Goal: Information Seeking & Learning: Learn about a topic

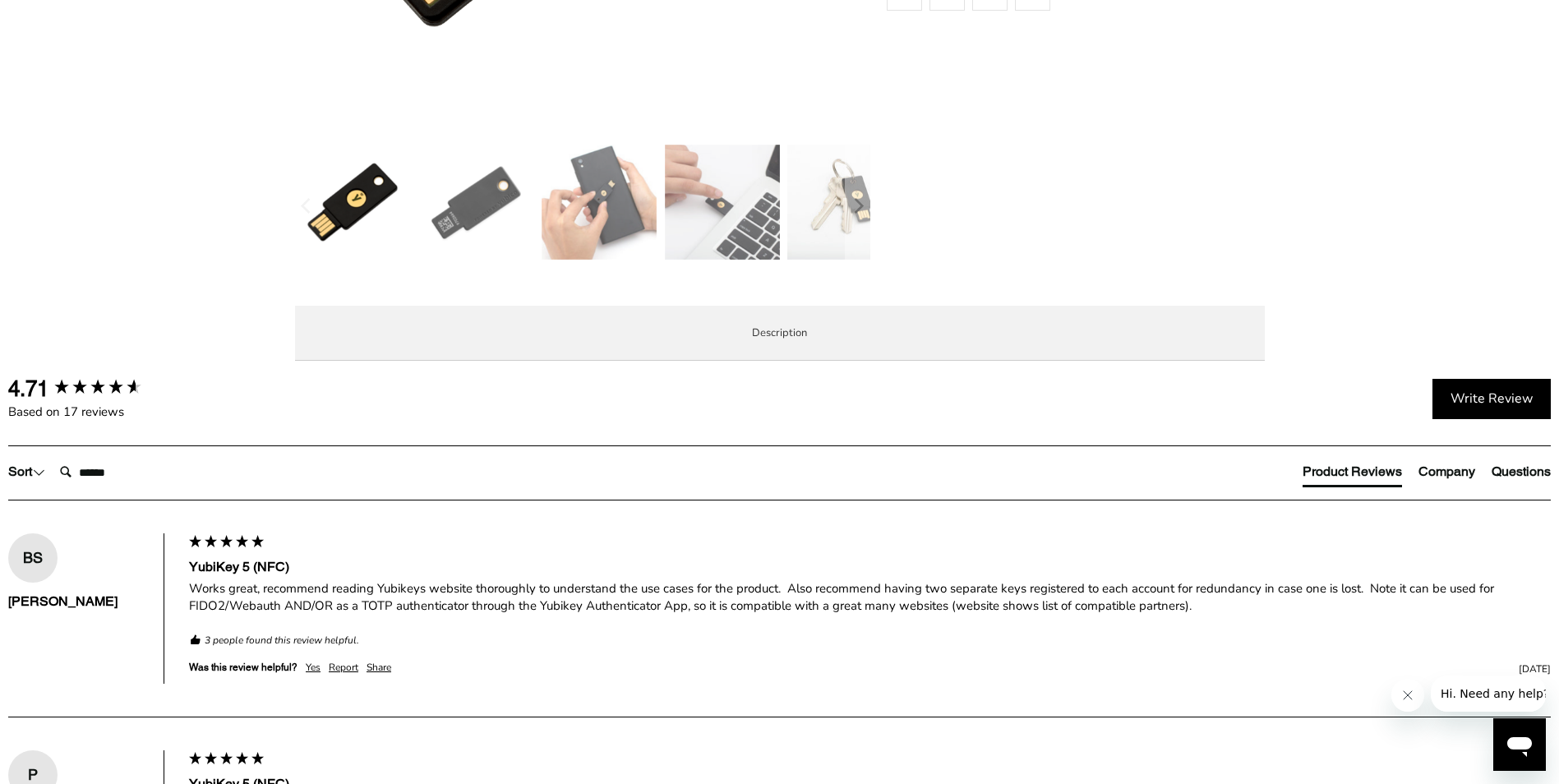
scroll to position [657, 0]
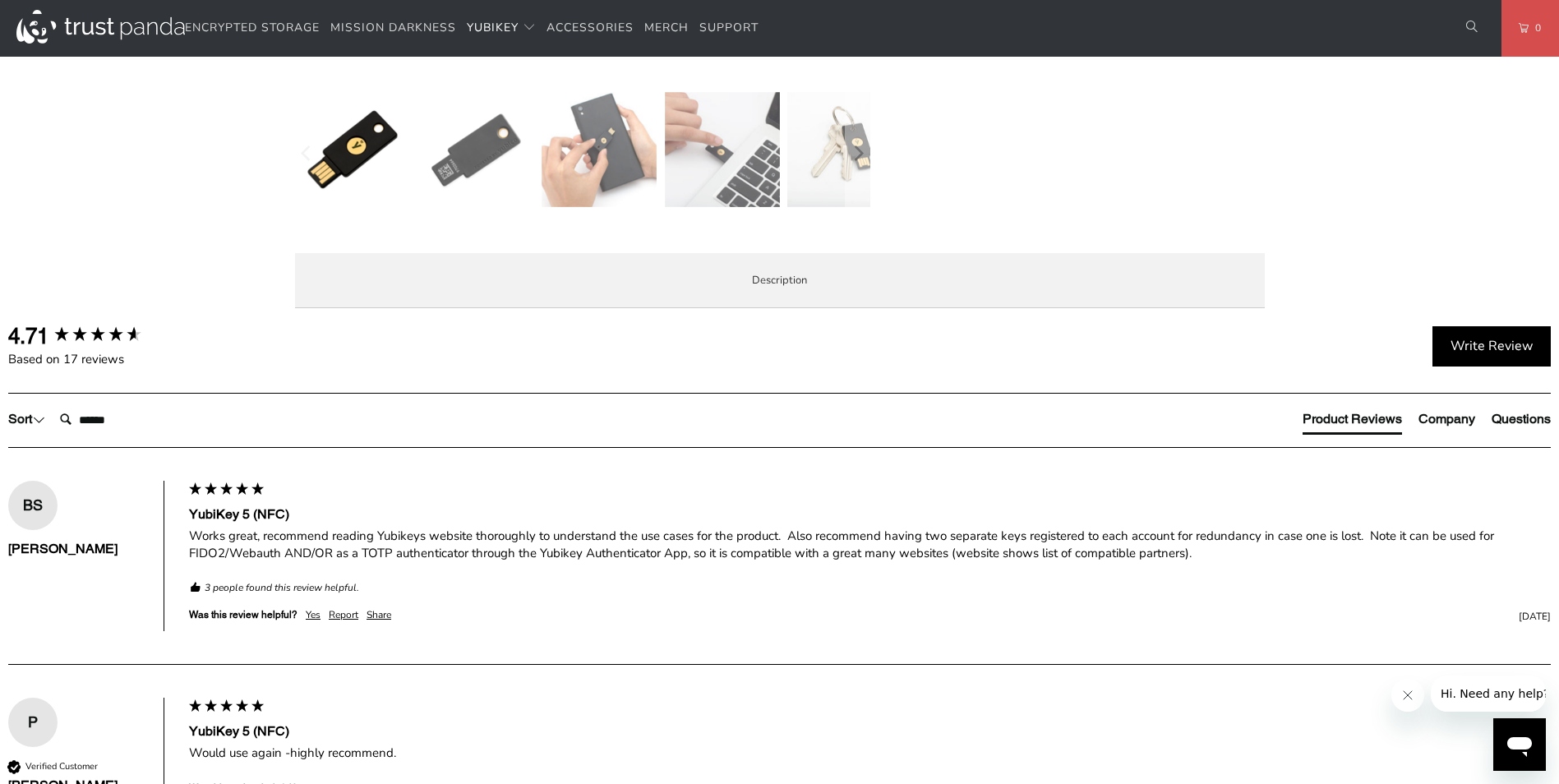
drag, startPoint x: 509, startPoint y: 523, endPoint x: 836, endPoint y: 554, distance: 328.5
click at [0, 0] on p "The YubiKey 5 NFC is the #1 security key that works with more online services a…" at bounding box center [0, 0] width 0 height 0
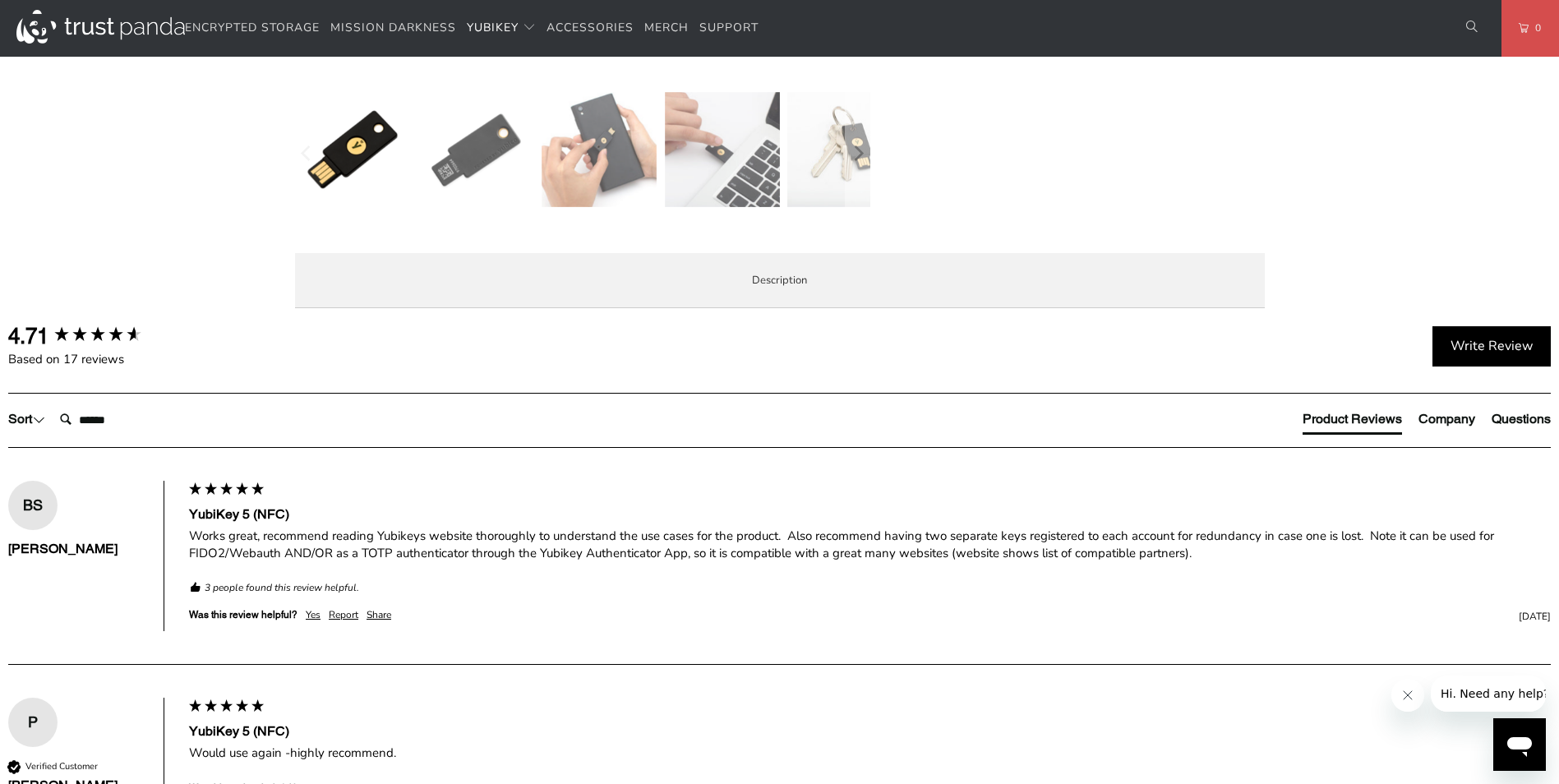
click at [0, 0] on p "The YubiKey 5 NFC is the #1 security key that works with more online services a…" at bounding box center [0, 0] width 0 height 0
drag, startPoint x: 837, startPoint y: 554, endPoint x: 837, endPoint y: 610, distance: 56.0
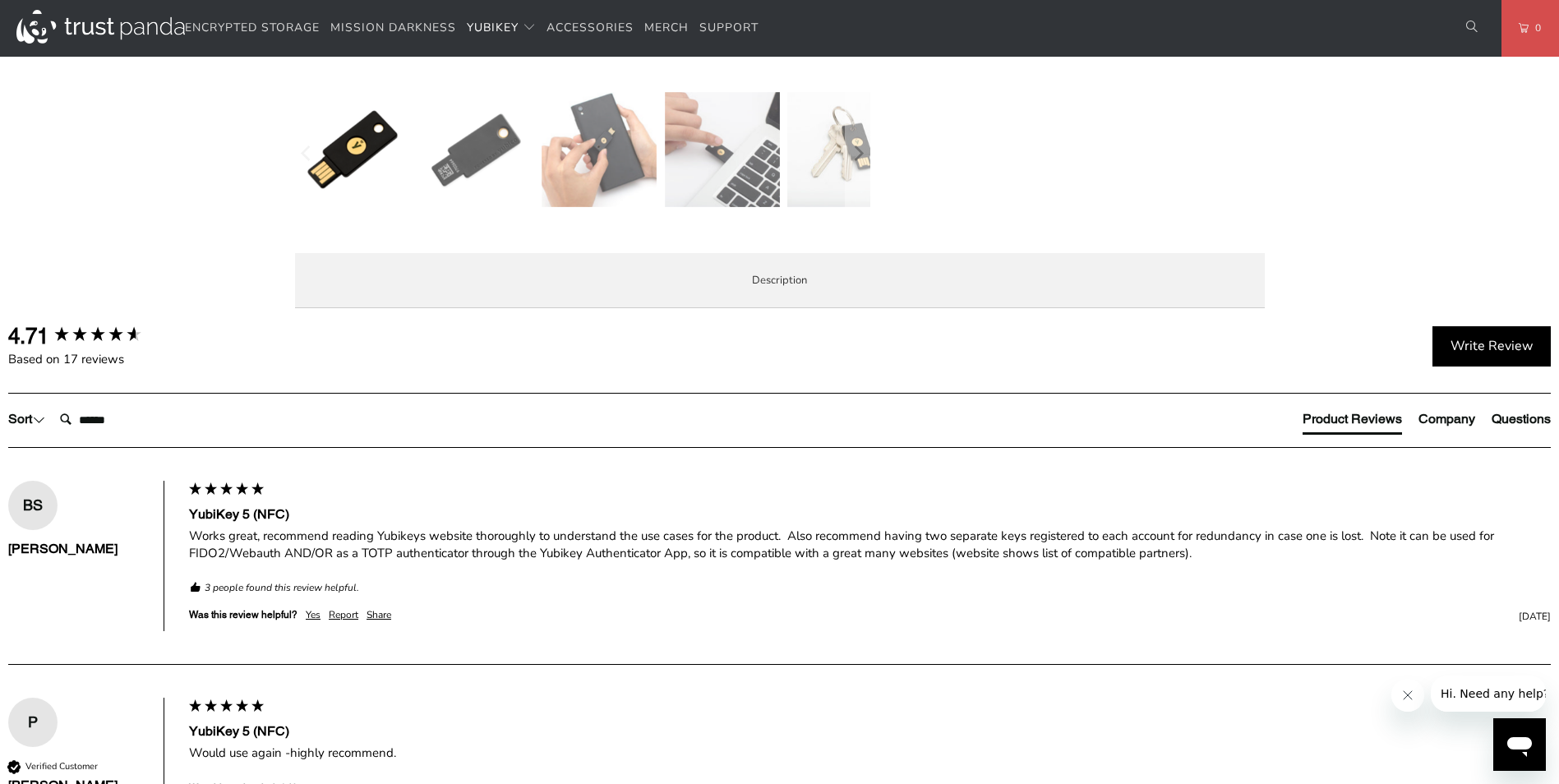
click at [0, 0] on p "The YubiKey 5 NFC is the #1 security key that works with more online services a…" at bounding box center [0, 0] width 0 height 0
drag, startPoint x: 837, startPoint y: 610, endPoint x: 838, endPoint y: 645, distance: 35.0
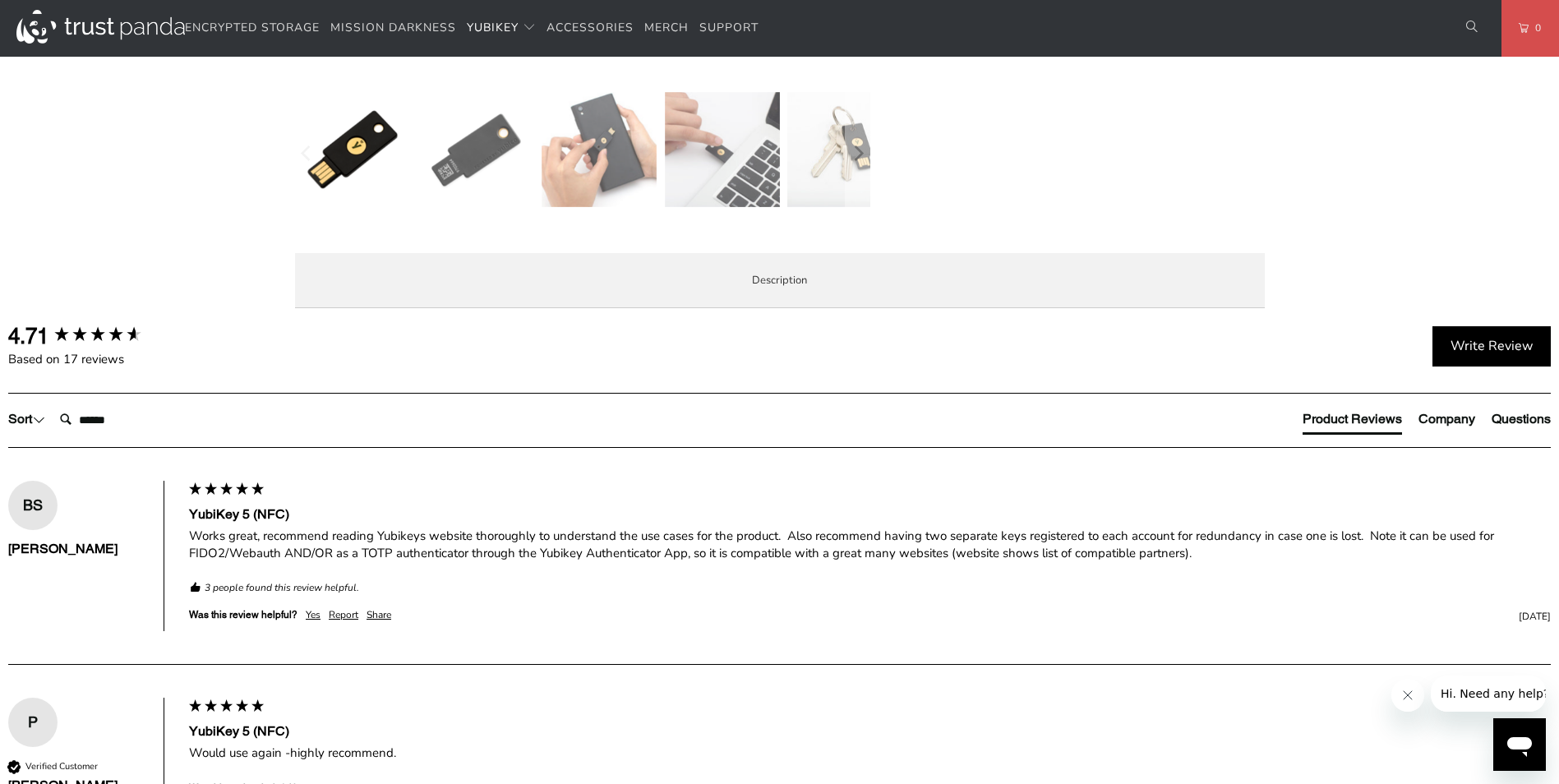
click at [0, 0] on p "The YubiKey 5 NFC is the #1 security key that works with more online services a…" at bounding box center [0, 0] width 0 height 0
drag, startPoint x: 868, startPoint y: 636, endPoint x: 869, endPoint y: 651, distance: 15.0
click at [0, 0] on p "The YubiKey 5 NFC is the #1 security key that works with more online services a…" at bounding box center [0, 0] width 0 height 0
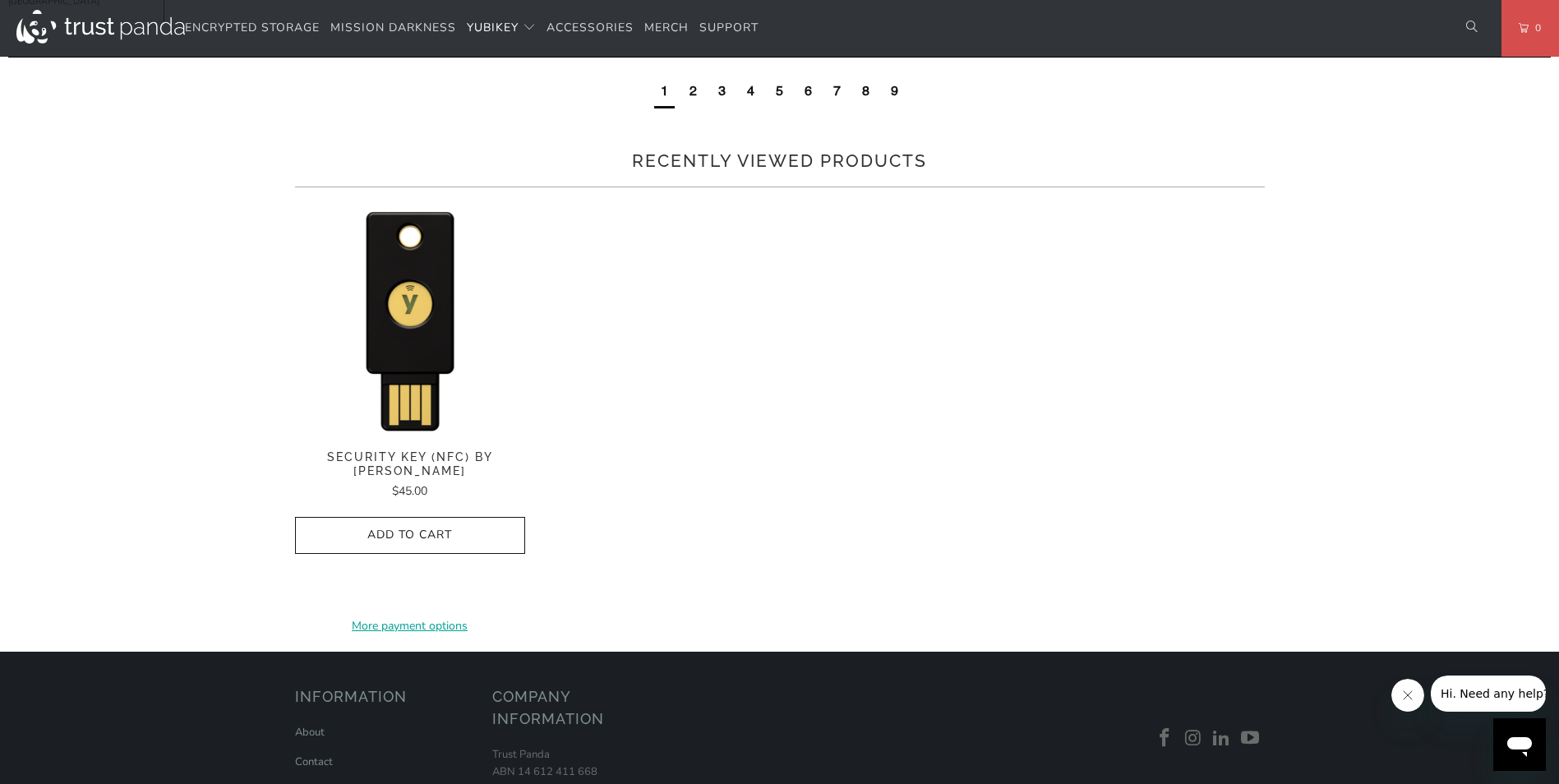
scroll to position [1479, 0]
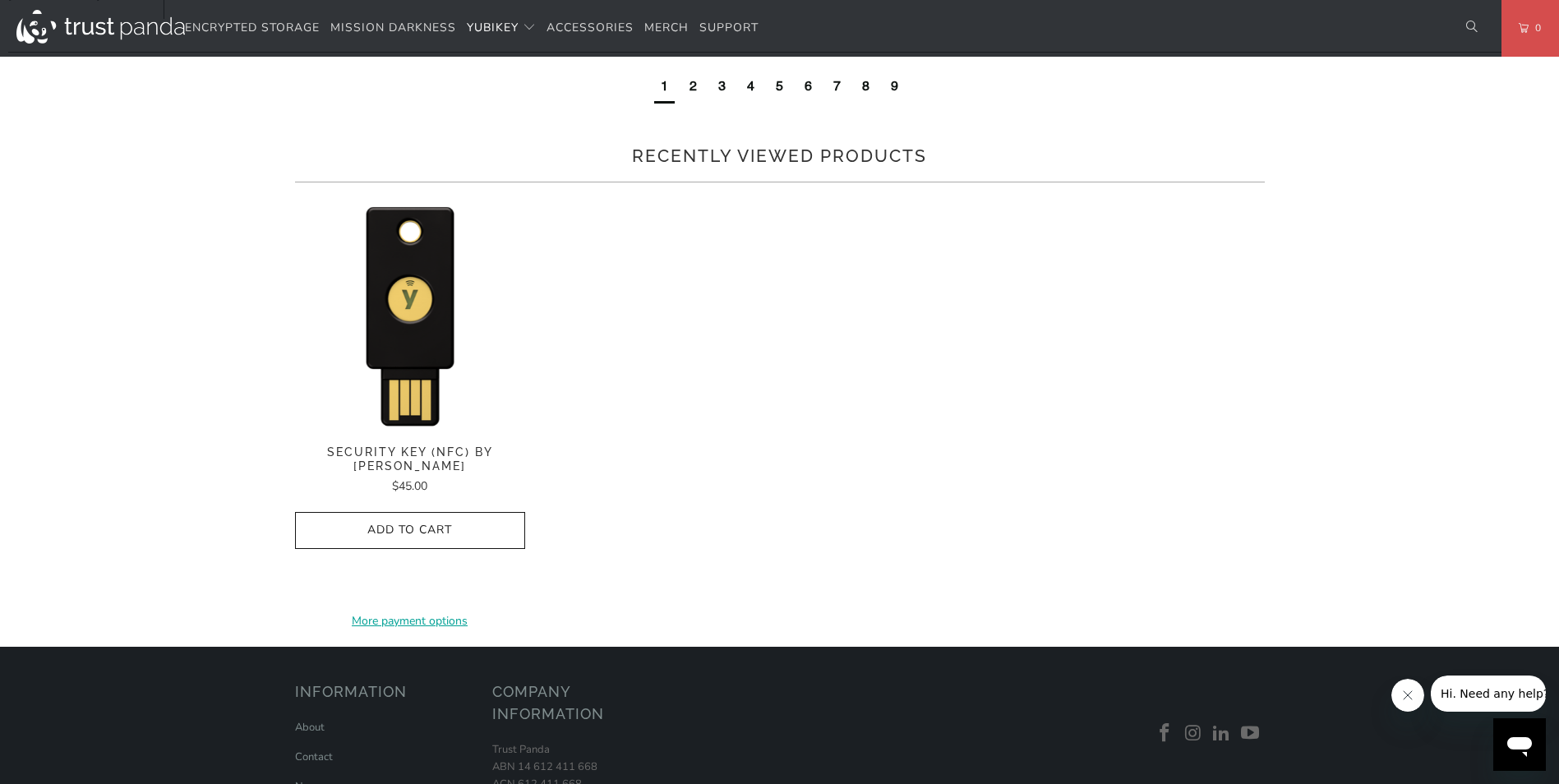
drag, startPoint x: 338, startPoint y: 393, endPoint x: 1305, endPoint y: 416, distance: 967.3
drag, startPoint x: 1305, startPoint y: 416, endPoint x: 1375, endPoint y: 408, distance: 70.5
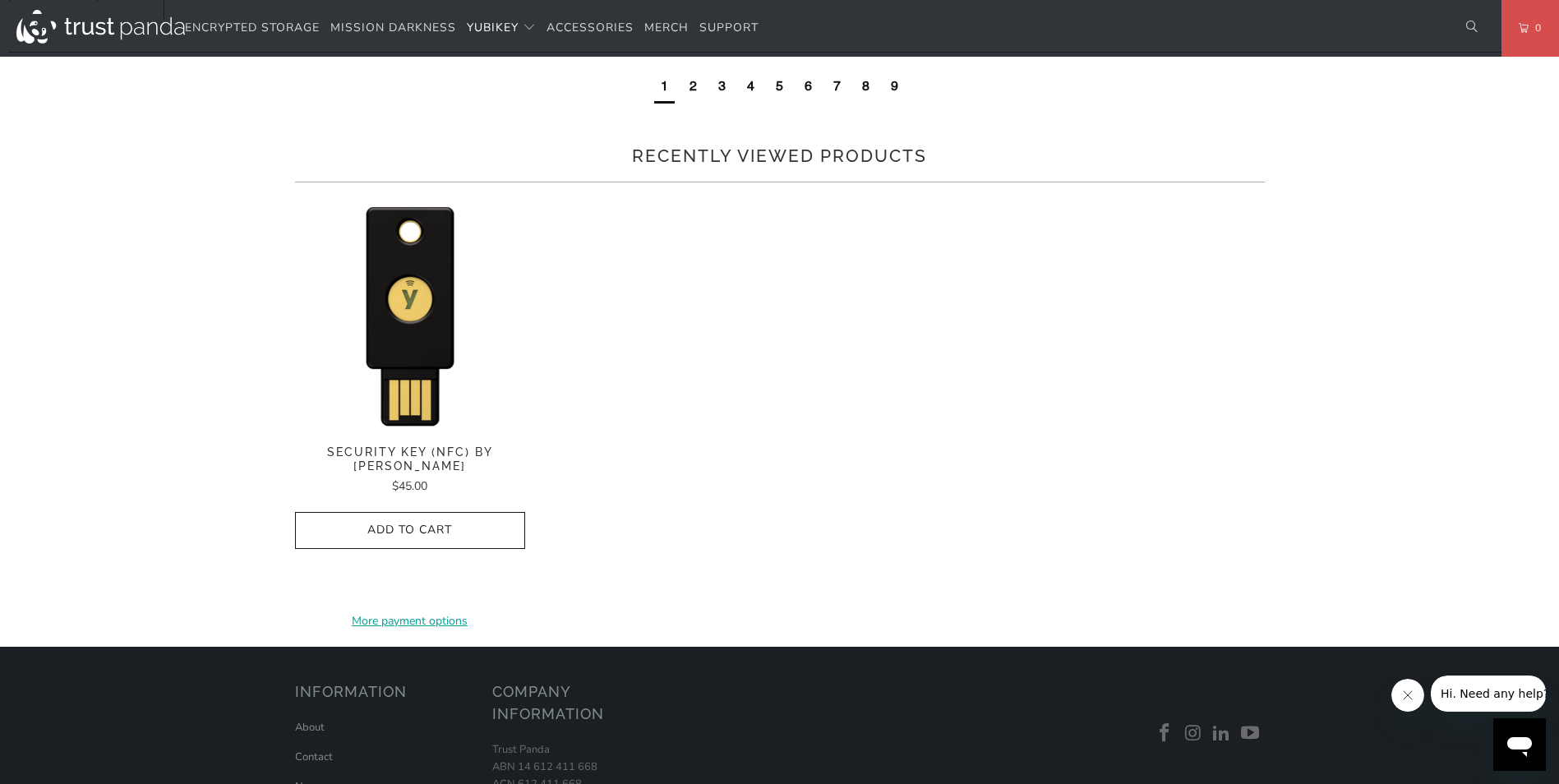
drag, startPoint x: 1375, startPoint y: 408, endPoint x: 738, endPoint y: 408, distance: 637.0
drag, startPoint x: 365, startPoint y: 424, endPoint x: 676, endPoint y: 425, distance: 311.0
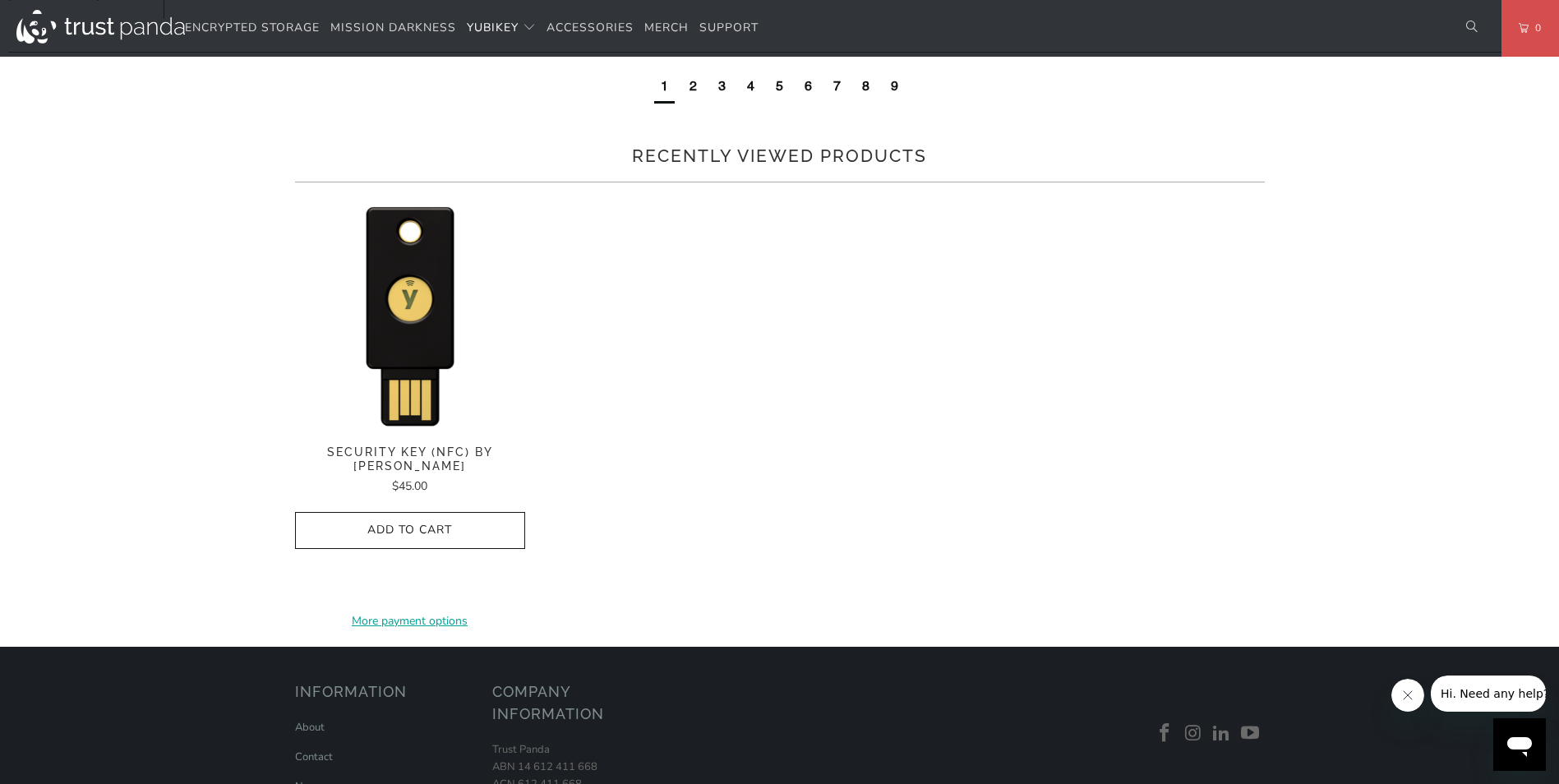
drag, startPoint x: 676, startPoint y: 425, endPoint x: 537, endPoint y: 424, distance: 139.0
drag, startPoint x: 537, startPoint y: 424, endPoint x: 548, endPoint y: 421, distance: 11.4
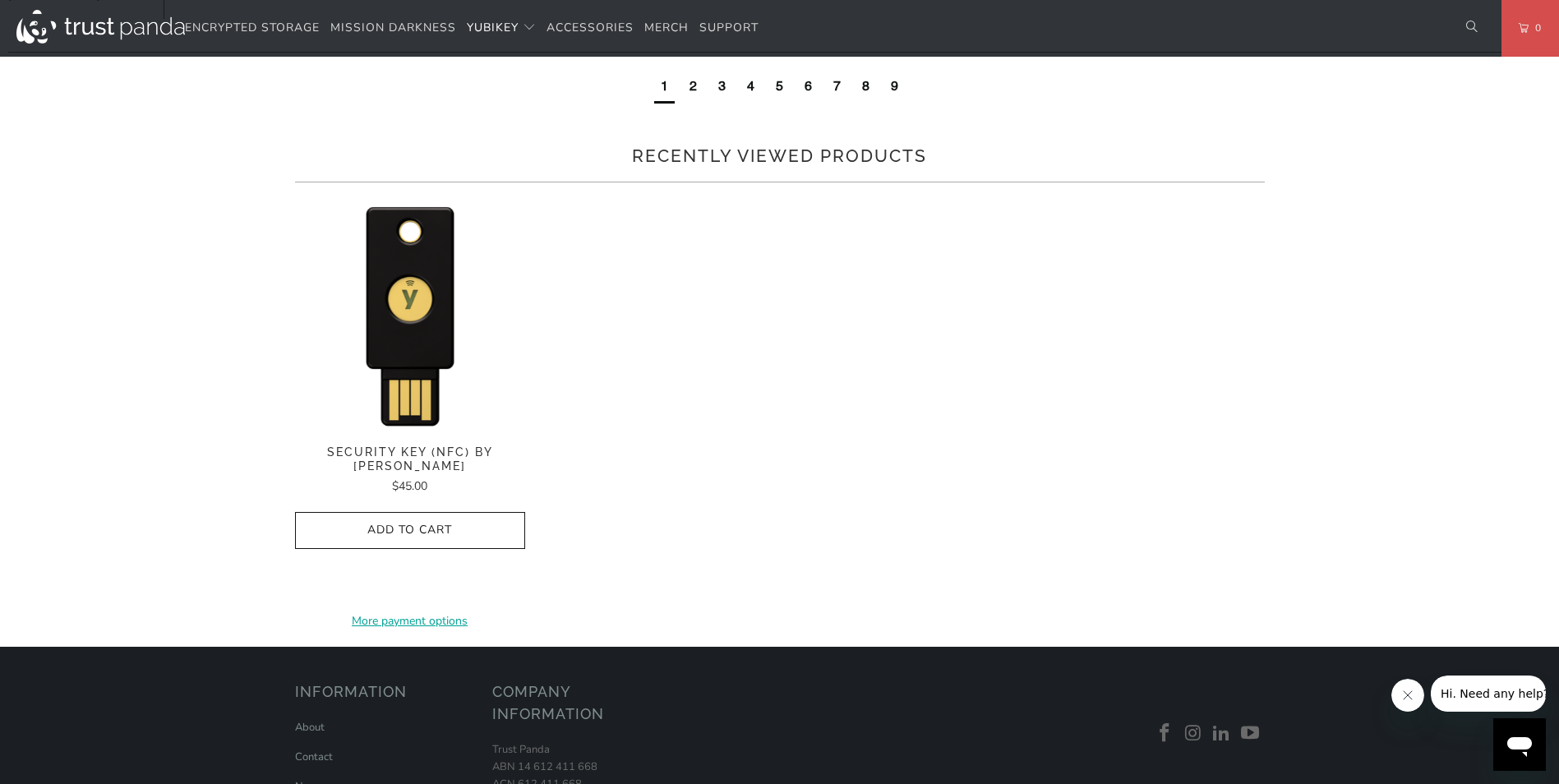
drag, startPoint x: 548, startPoint y: 421, endPoint x: 673, endPoint y: 420, distance: 125.0
drag, startPoint x: 747, startPoint y: 377, endPoint x: 743, endPoint y: 489, distance: 112.1
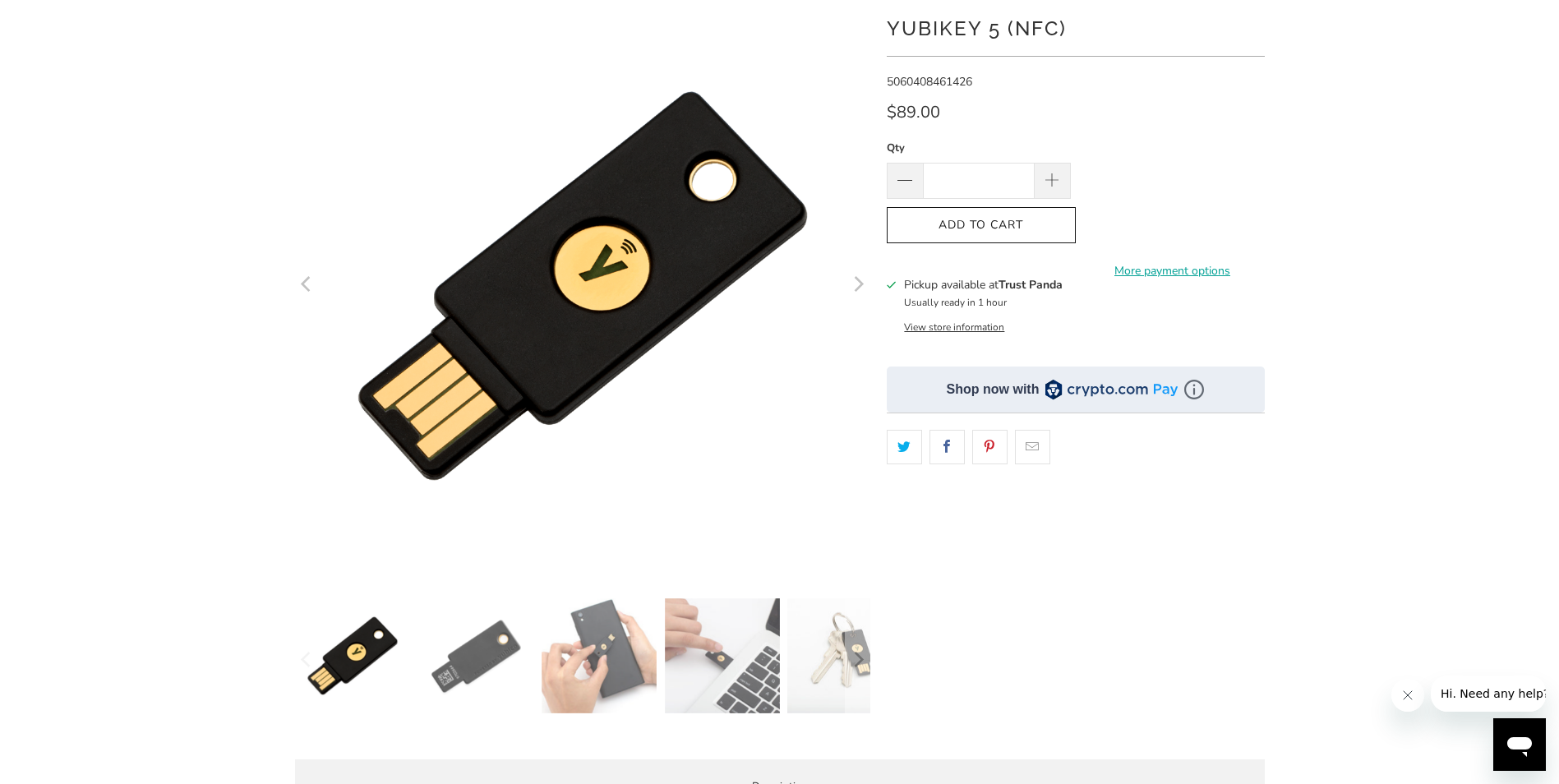
scroll to position [0, 0]
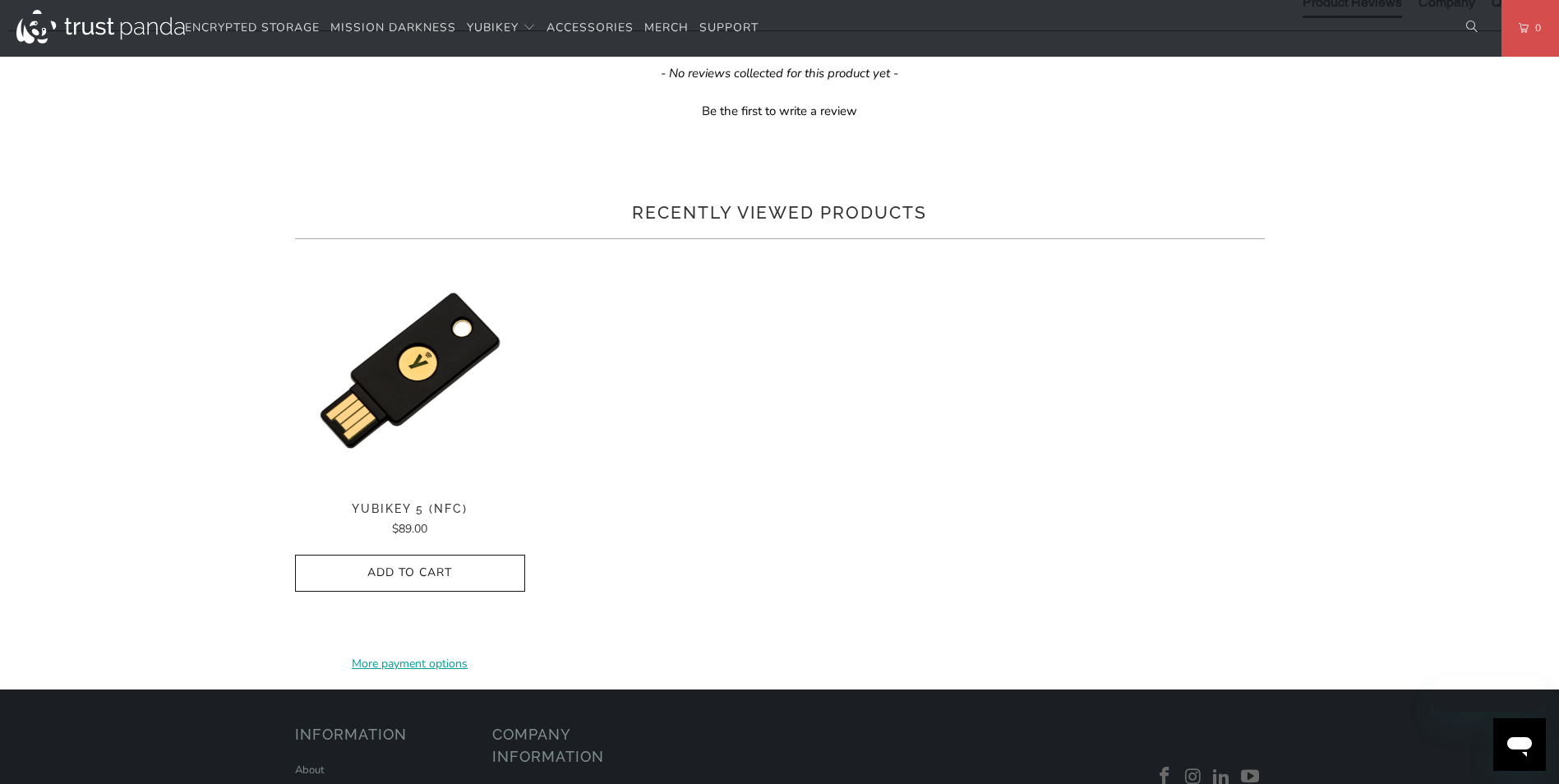
scroll to position [1063, 0]
